Goal: Transaction & Acquisition: Purchase product/service

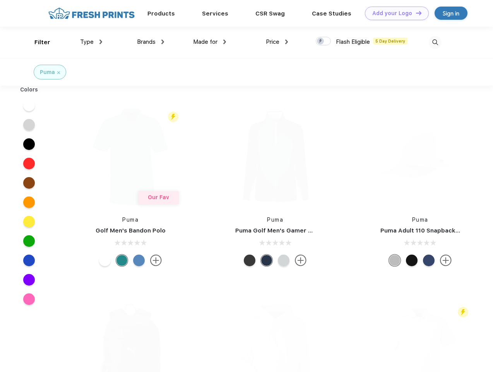
scroll to position [0, 0]
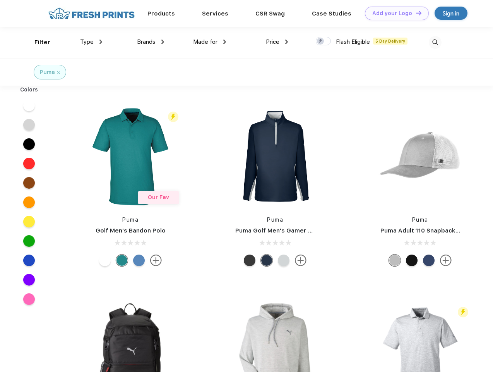
click at [394, 13] on link "Add your Logo Design Tool" at bounding box center [397, 14] width 64 height 14
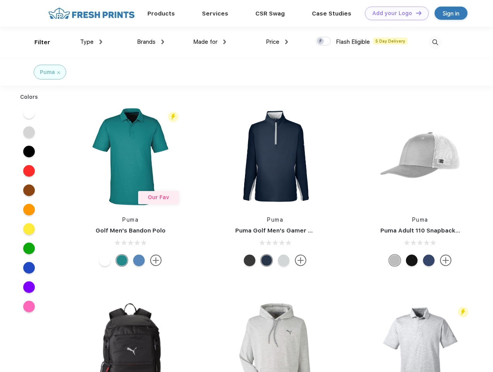
click at [0, 0] on div "Design Tool" at bounding box center [0, 0] width 0 height 0
click at [415, 13] on link "Add your Logo Design Tool" at bounding box center [397, 14] width 64 height 14
click at [37, 42] on div "Filter" at bounding box center [42, 42] width 16 height 9
click at [91, 42] on span "Type" at bounding box center [87, 41] width 14 height 7
click at [151, 42] on span "Brands" at bounding box center [146, 41] width 19 height 7
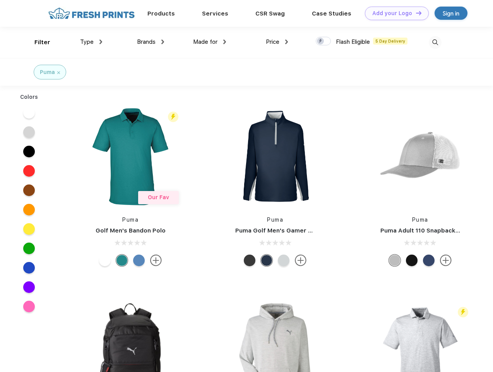
click at [210, 42] on span "Made for" at bounding box center [205, 41] width 24 height 7
click at [277, 42] on span "Price" at bounding box center [273, 41] width 14 height 7
click at [324, 41] on div at bounding box center [323, 41] width 15 height 9
click at [321, 41] on input "checkbox" at bounding box center [318, 38] width 5 height 5
click at [435, 42] on img at bounding box center [435, 42] width 13 height 13
